Goal: Navigation & Orientation: Understand site structure

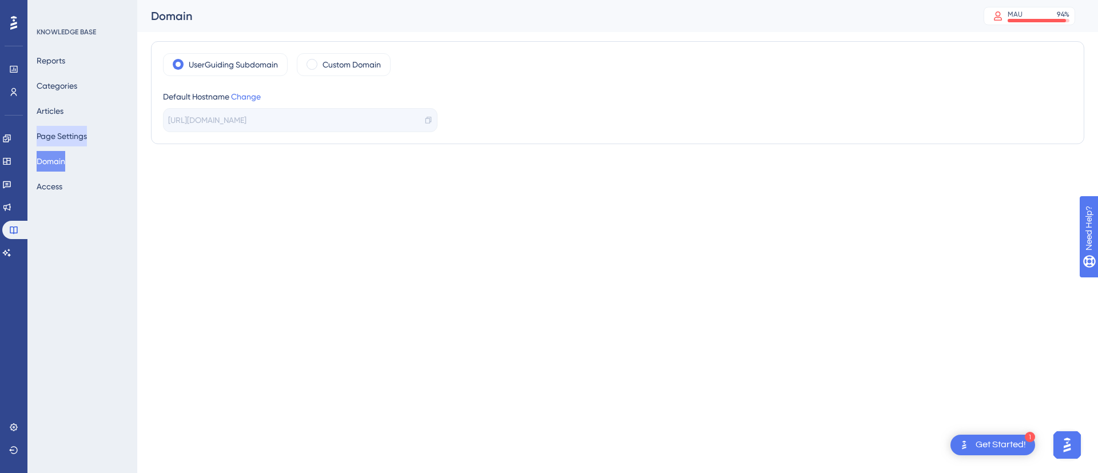
click at [65, 141] on button "Page Settings" at bounding box center [62, 136] width 50 height 21
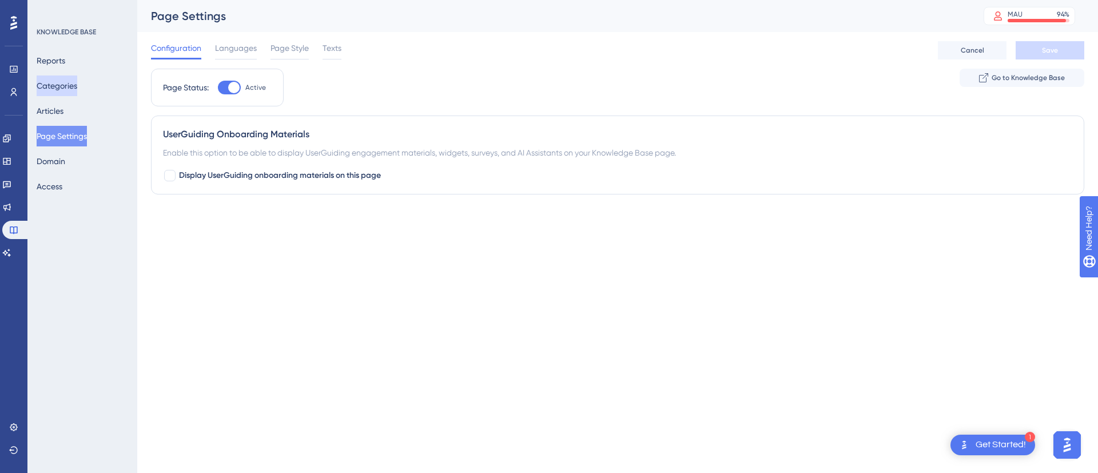
click at [59, 83] on button "Categories" at bounding box center [57, 85] width 41 height 21
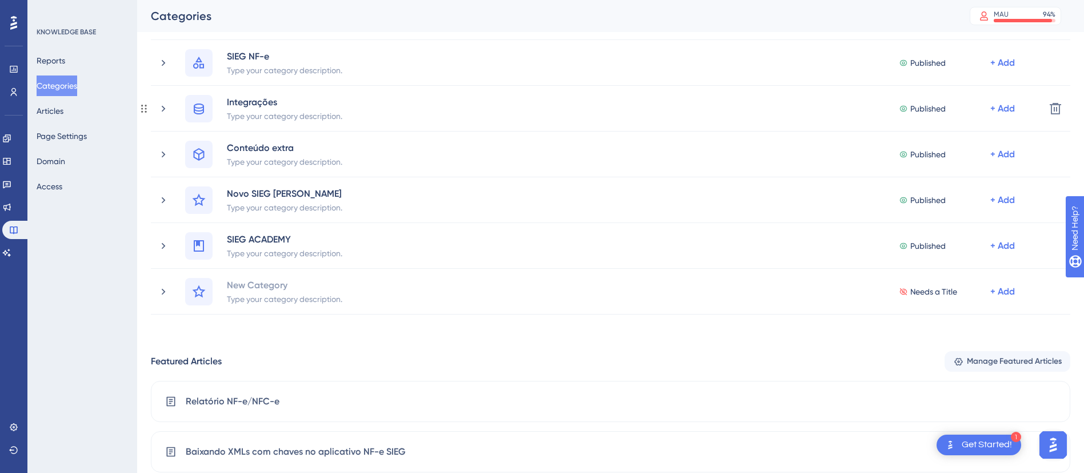
scroll to position [343, 0]
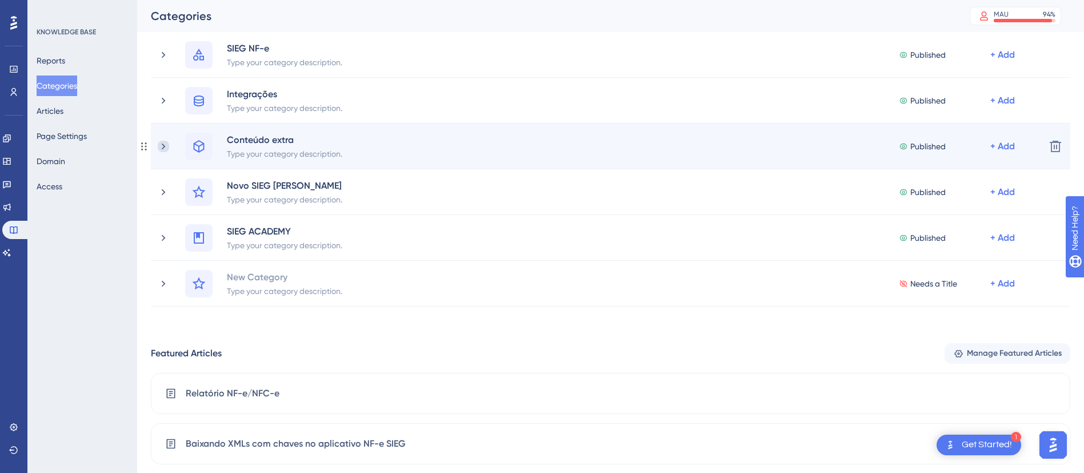
click at [162, 147] on icon at bounding box center [163, 146] width 11 height 11
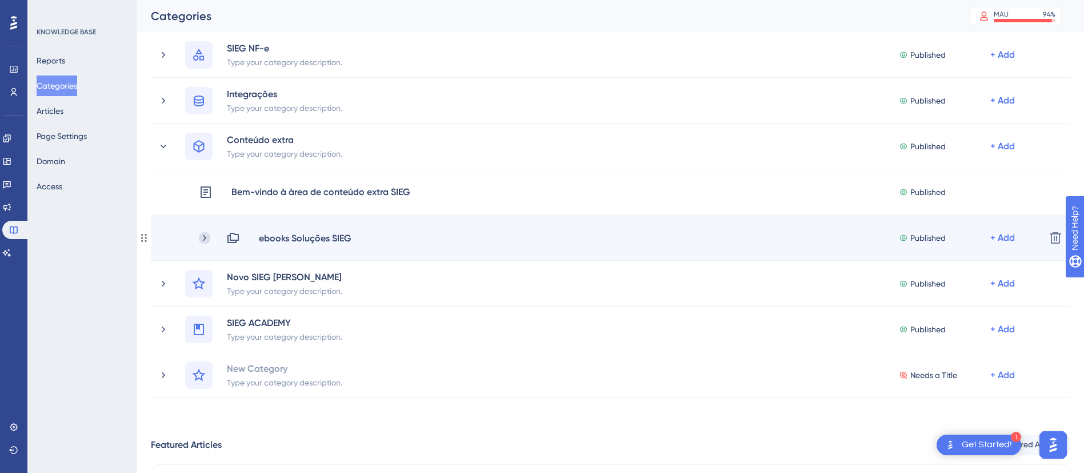
click at [208, 238] on icon at bounding box center [204, 237] width 11 height 11
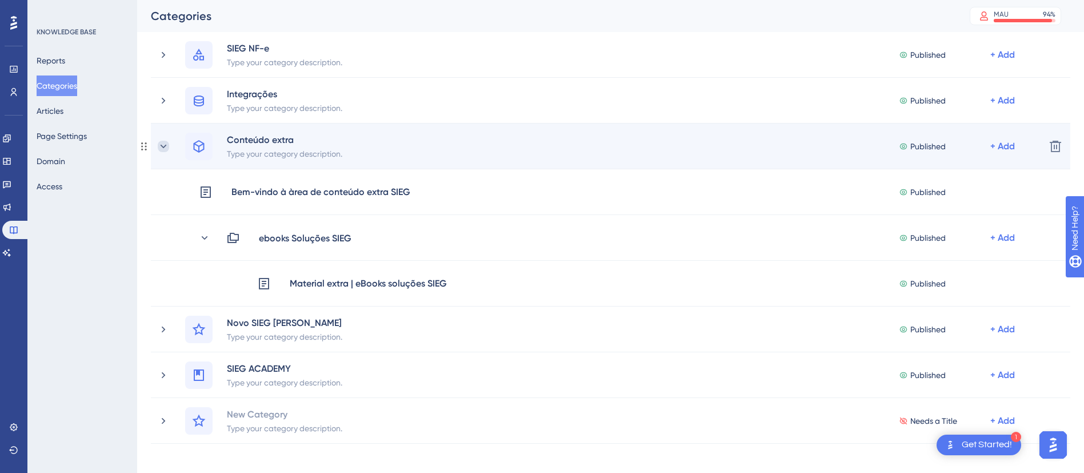
click at [160, 143] on icon at bounding box center [163, 146] width 11 height 11
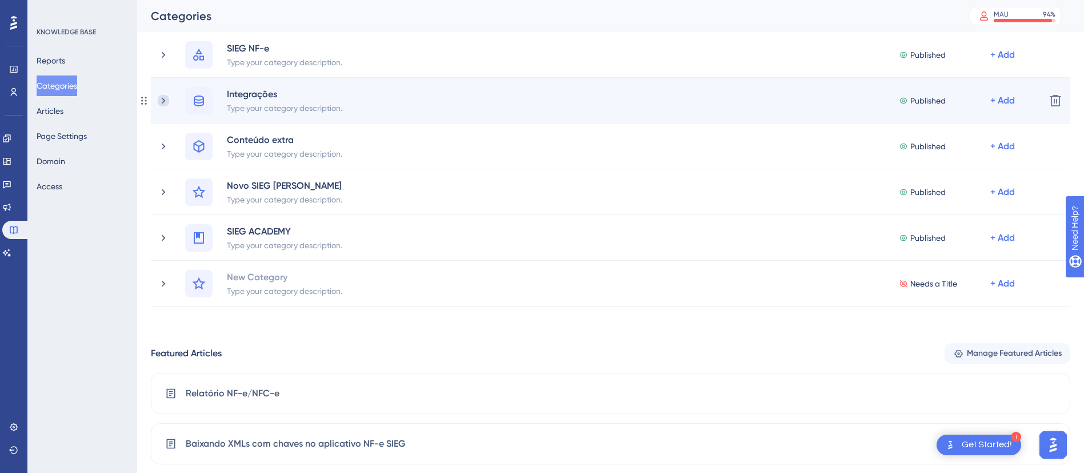
click at [164, 98] on icon at bounding box center [163, 100] width 3 height 6
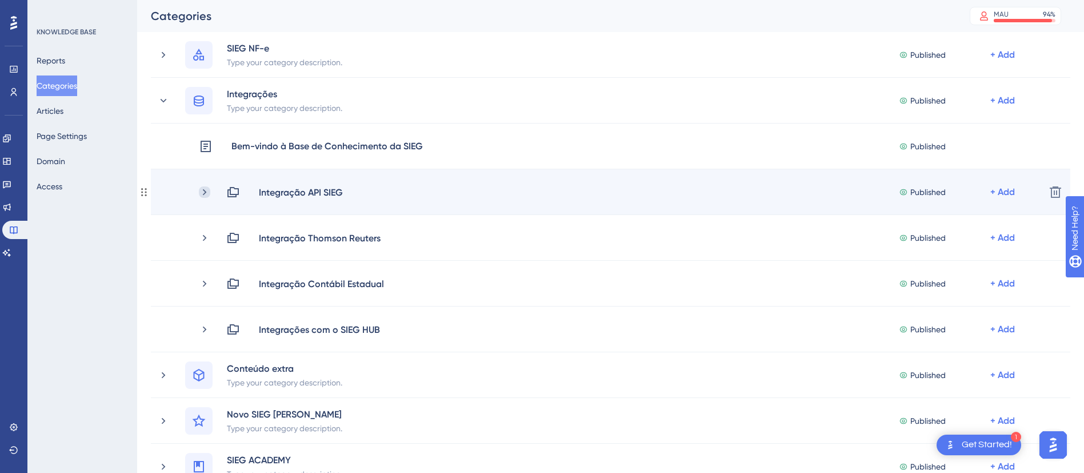
click at [207, 191] on icon at bounding box center [204, 191] width 11 height 11
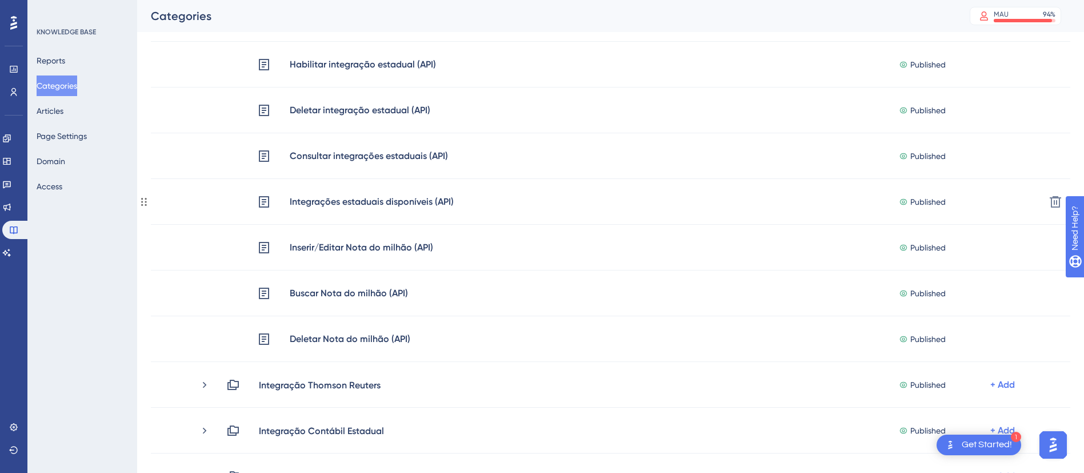
scroll to position [1629, 0]
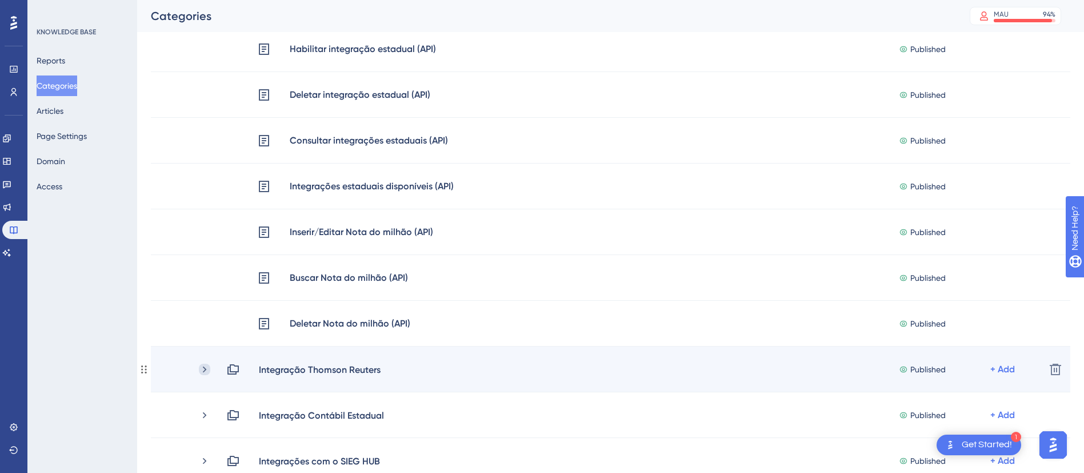
click at [205, 370] on icon at bounding box center [204, 369] width 3 height 6
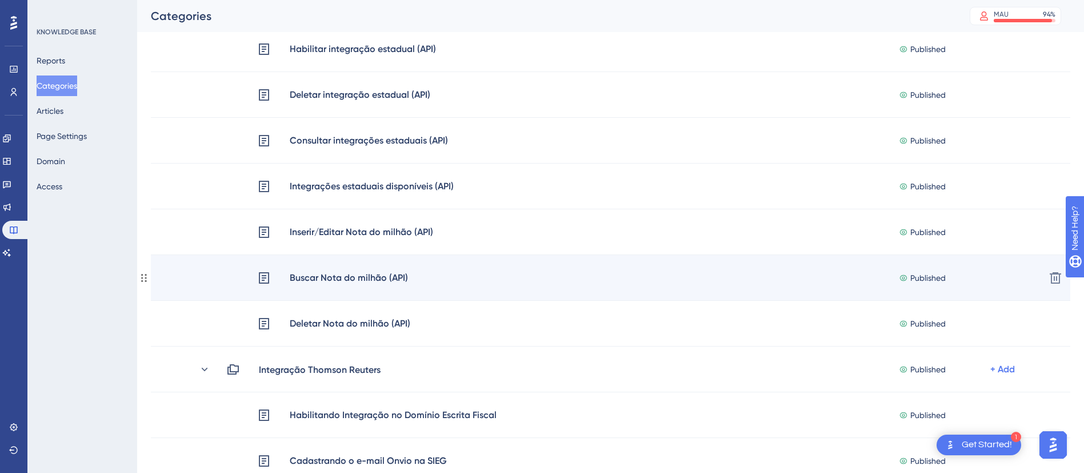
scroll to position [1801, 0]
